Goal: Complete application form

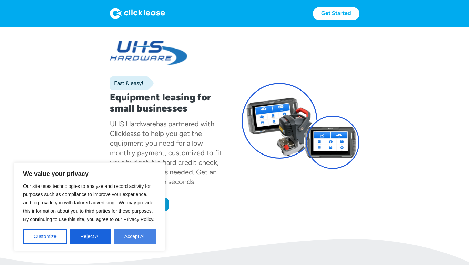
drag, startPoint x: 40, startPoint y: 235, endPoint x: 134, endPoint y: 244, distance: 94.4
click at [134, 243] on div "Customize Reject All Accept All" at bounding box center [89, 236] width 133 height 15
click at [134, 244] on button "Accept All" at bounding box center [135, 236] width 42 height 15
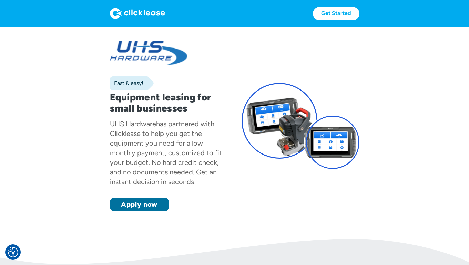
click at [131, 199] on link "Apply now" at bounding box center [139, 205] width 59 height 14
click at [155, 210] on link "Apply now" at bounding box center [139, 205] width 59 height 14
